Goal: Transaction & Acquisition: Book appointment/travel/reservation

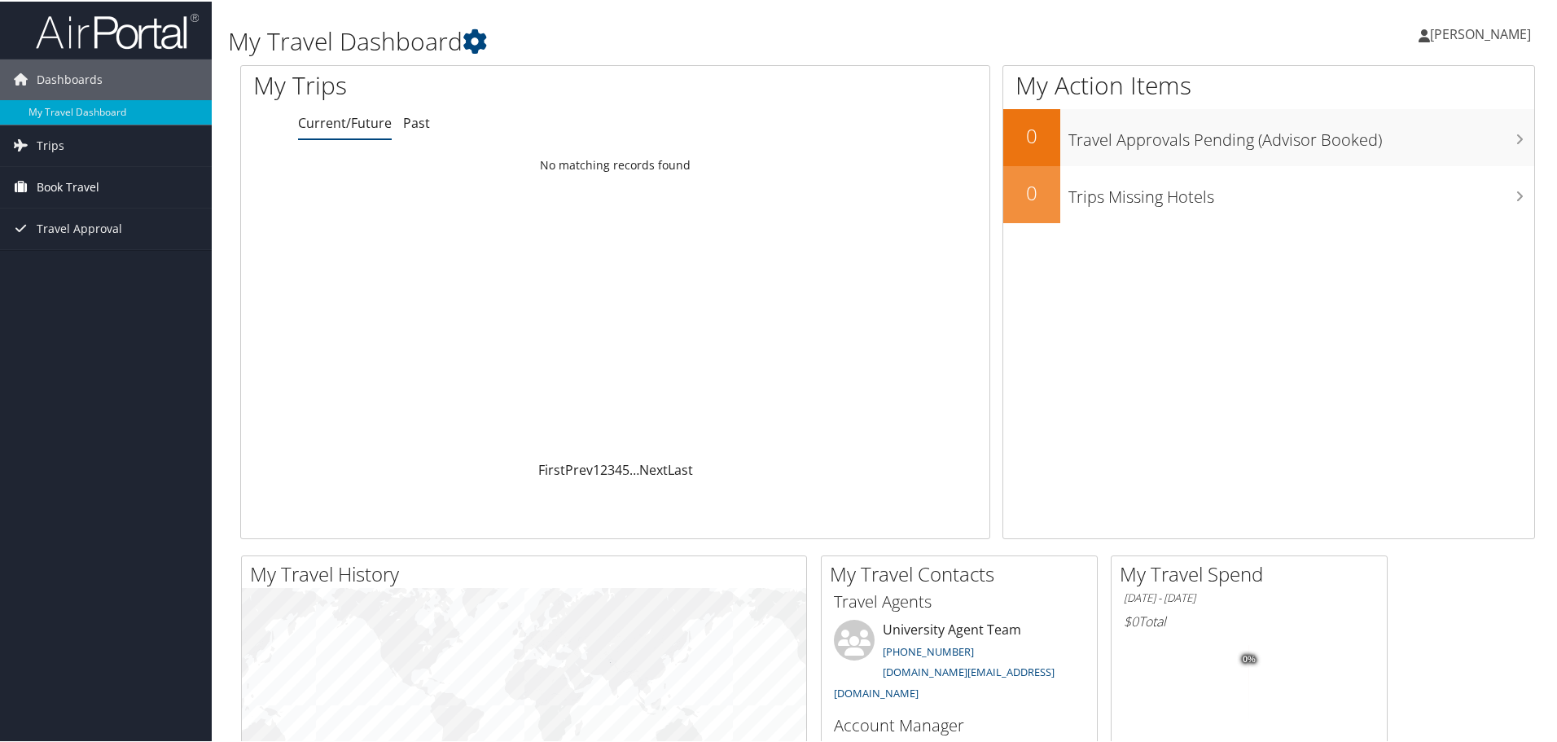
click at [68, 191] on span "Book Travel" at bounding box center [68, 185] width 63 height 41
click at [46, 138] on span "Trips" at bounding box center [51, 144] width 28 height 41
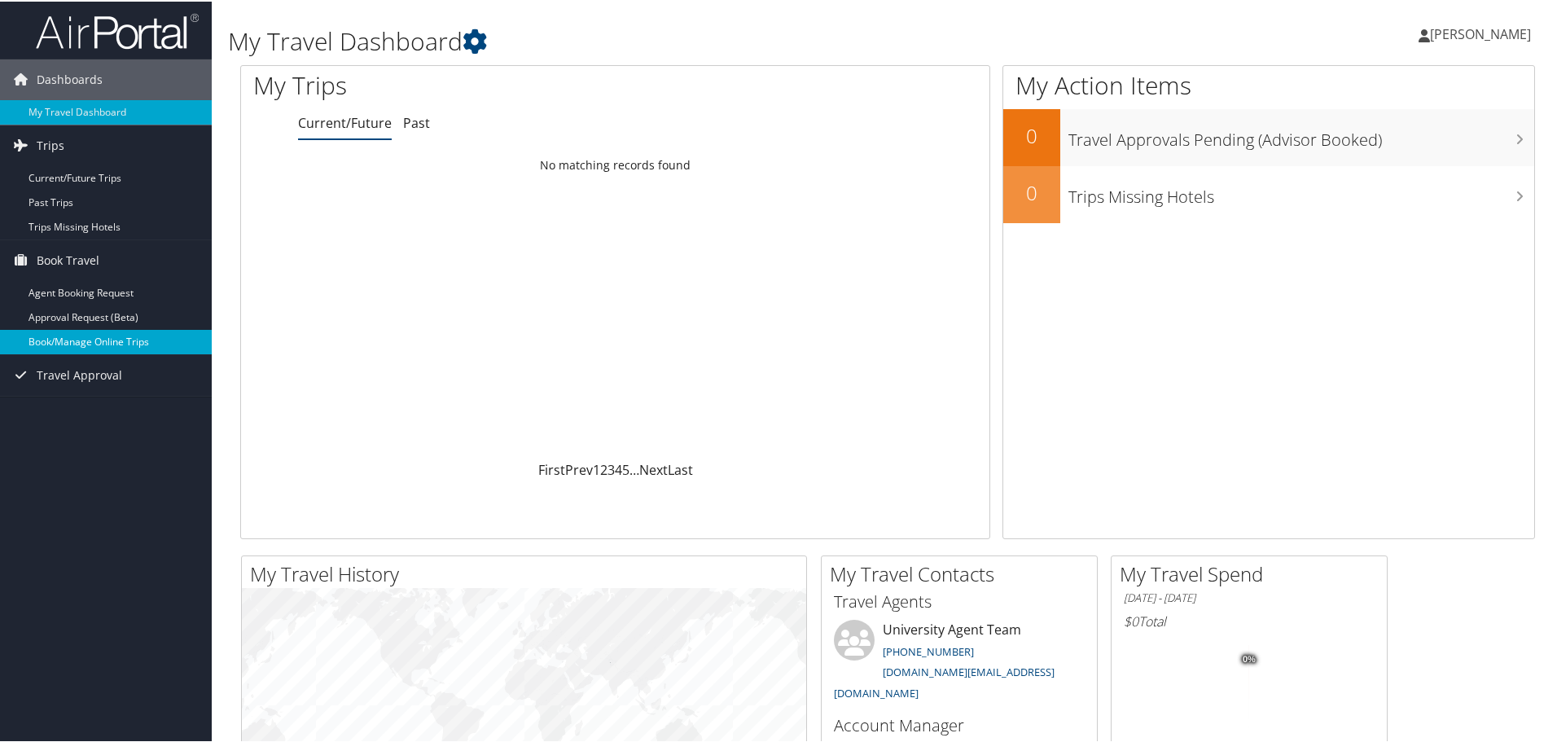
click at [148, 331] on link "Book/Manage Online Trips" at bounding box center [106, 340] width 212 height 24
click at [1472, 37] on span "[PERSON_NAME]" at bounding box center [1480, 33] width 101 height 18
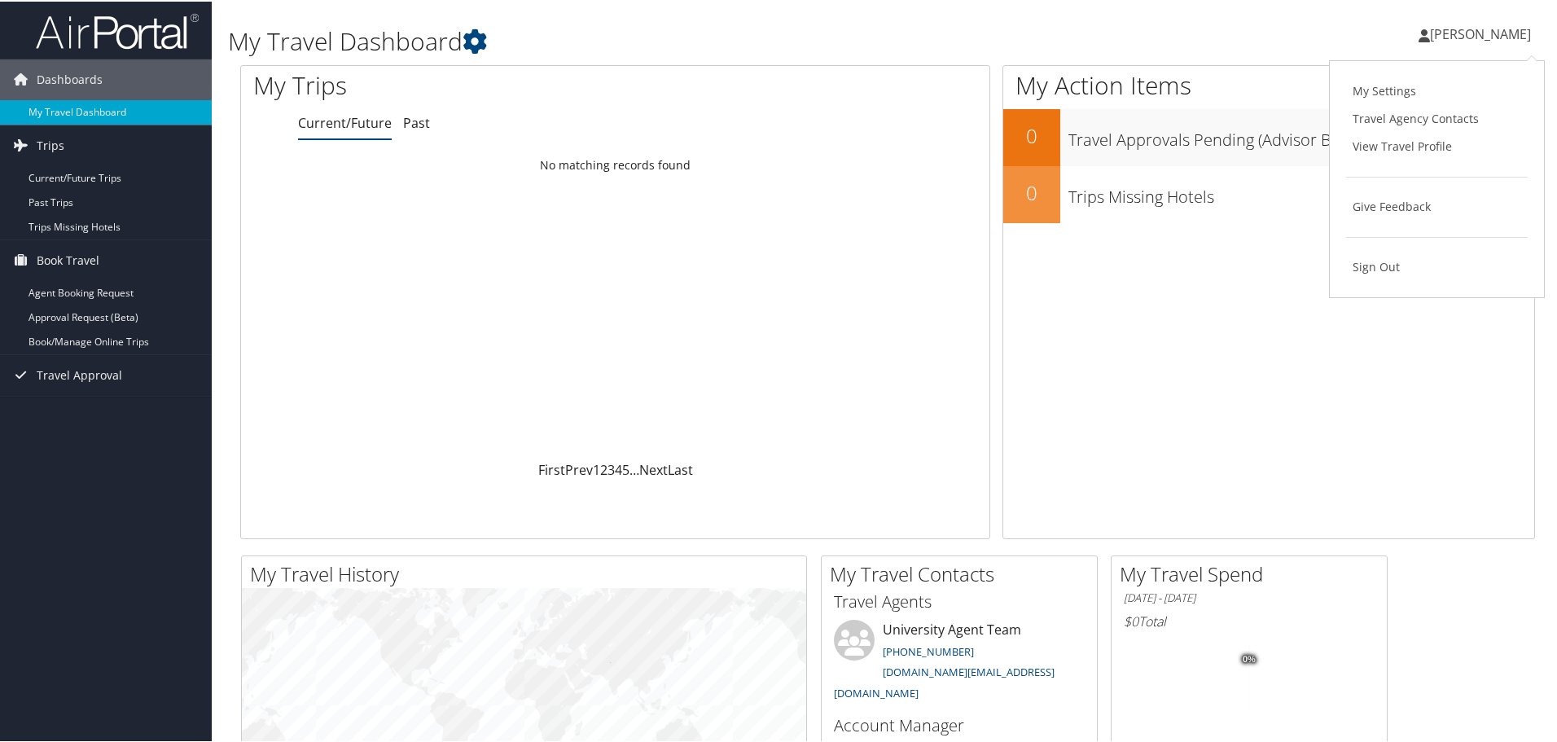
click at [1214, 15] on div "Melanie Amato Melanie Amato My Settings Travel Agency Contacts View Travel Prof…" at bounding box center [1302, 39] width 521 height 63
